Goal: Task Accomplishment & Management: Manage account settings

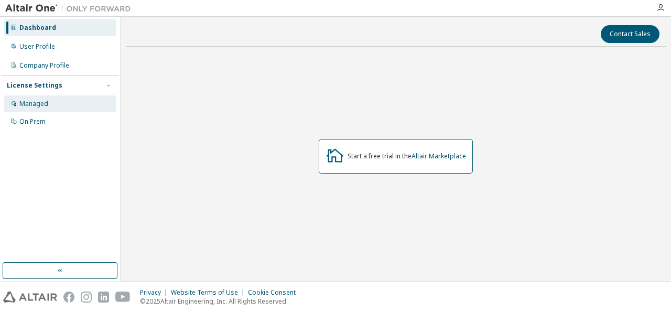
click at [47, 104] on div "Managed" at bounding box center [33, 104] width 29 height 8
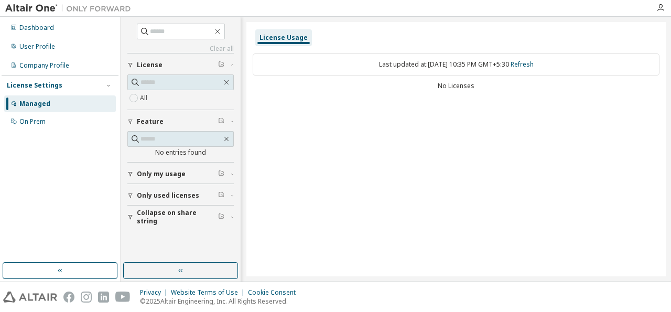
click at [207, 192] on div "Only used licenses" at bounding box center [184, 195] width 94 height 8
click at [66, 125] on div "On Prem" at bounding box center [60, 121] width 112 height 17
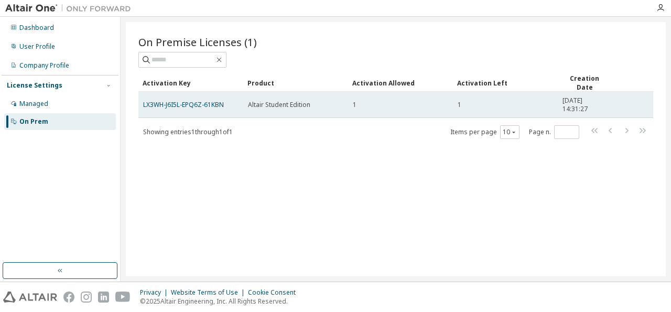
click at [178, 112] on td "LX3WH-J6I5L-EPQ6Z-61KBN" at bounding box center [190, 105] width 105 height 26
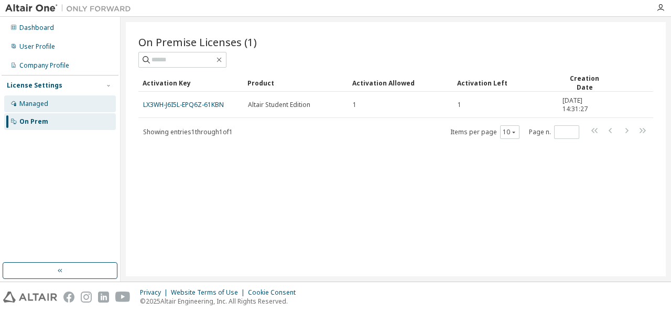
click at [67, 111] on div "Managed" at bounding box center [60, 103] width 112 height 17
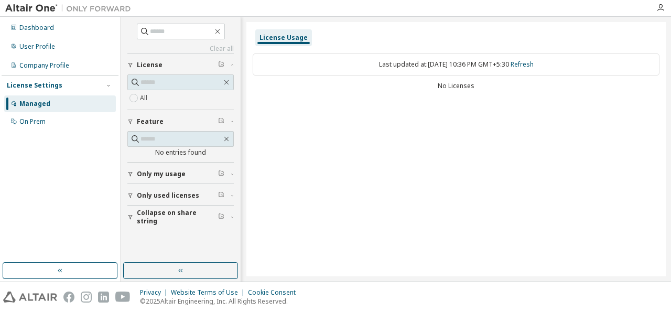
click at [162, 170] on span "Only my usage" at bounding box center [161, 174] width 49 height 8
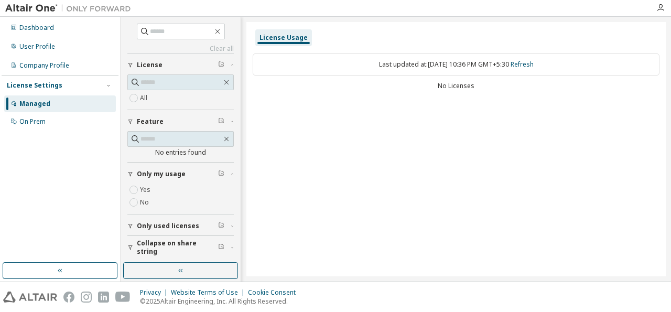
click at [158, 181] on button "Only my usage" at bounding box center [180, 173] width 106 height 23
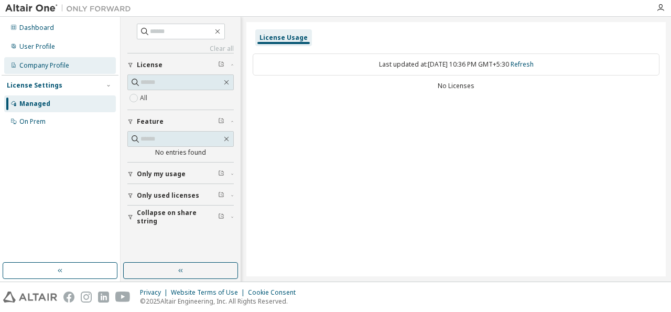
click at [58, 62] on div "Company Profile" at bounding box center [44, 65] width 50 height 8
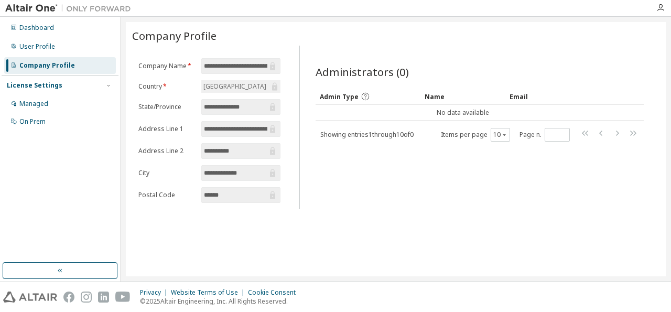
scroll to position [0, 6]
click at [50, 46] on div "User Profile" at bounding box center [37, 46] width 36 height 8
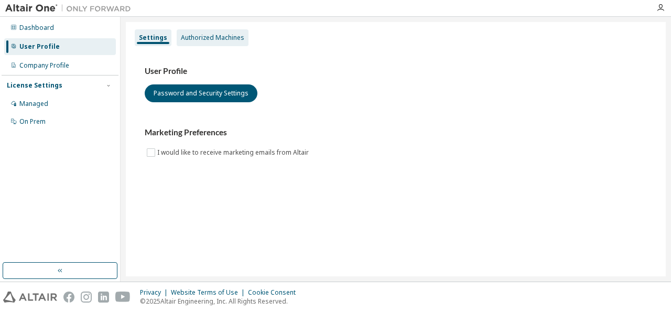
click at [209, 33] on div "Authorized Machines" at bounding box center [213, 37] width 72 height 17
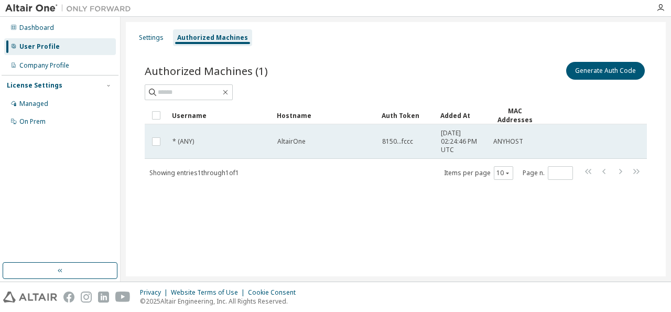
click at [152, 148] on td at bounding box center [156, 141] width 23 height 35
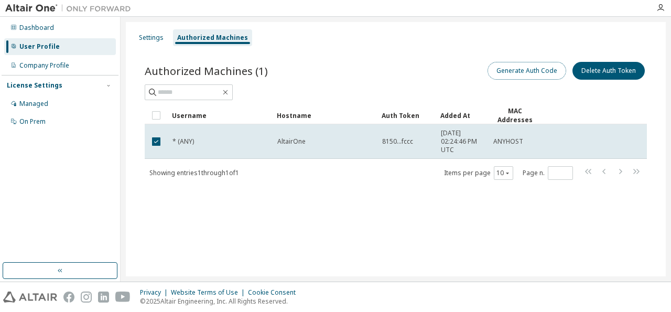
click at [509, 75] on button "Generate Auth Code" at bounding box center [526, 71] width 79 height 18
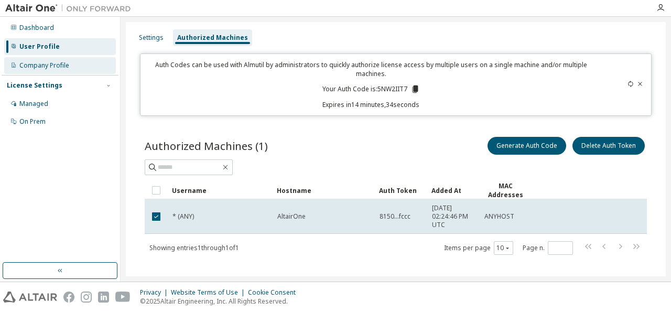
click at [88, 61] on div "Company Profile" at bounding box center [60, 65] width 112 height 17
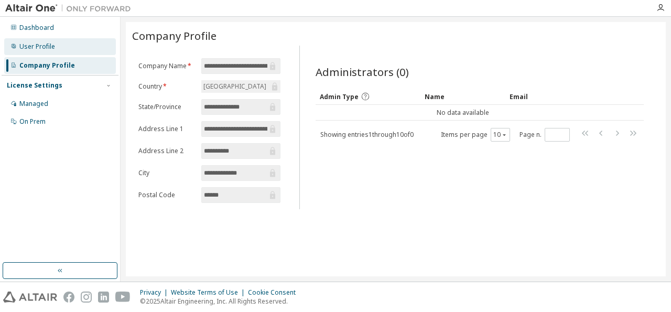
click at [79, 54] on div "User Profile" at bounding box center [60, 46] width 112 height 17
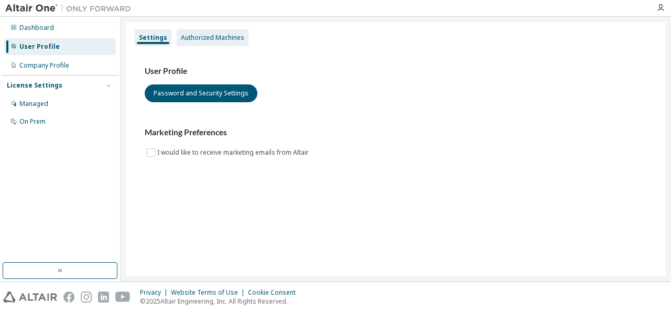
click at [237, 41] on div "Authorized Machines" at bounding box center [212, 38] width 63 height 8
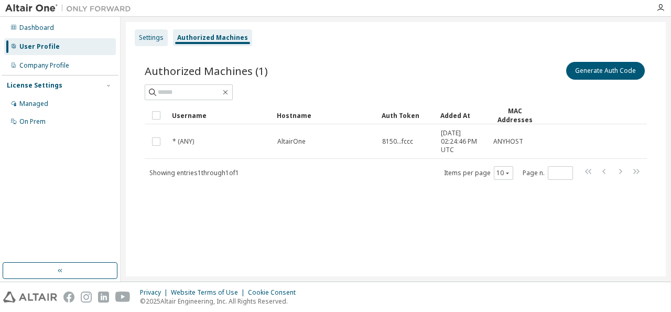
click at [162, 38] on div "Settings" at bounding box center [151, 38] width 25 height 8
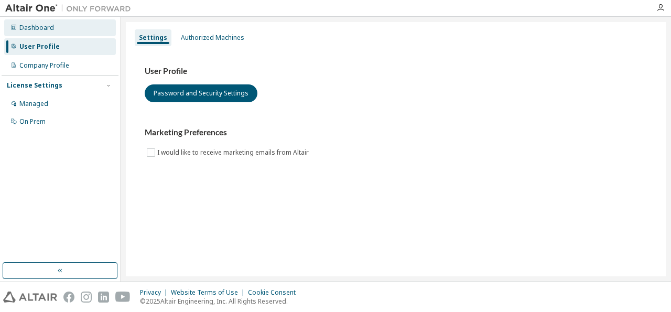
click at [63, 33] on div "Dashboard" at bounding box center [60, 27] width 112 height 17
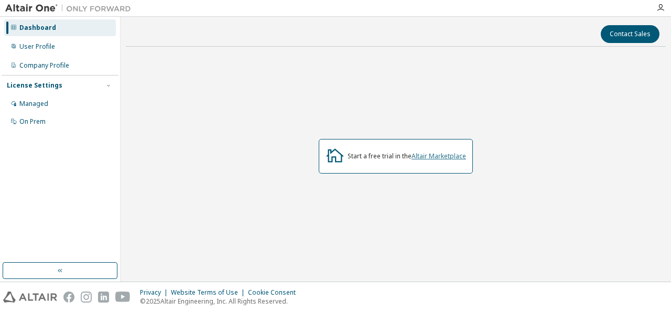
click at [416, 155] on link "Altair Marketplace" at bounding box center [438, 155] width 55 height 9
